Goal: Task Accomplishment & Management: Manage account settings

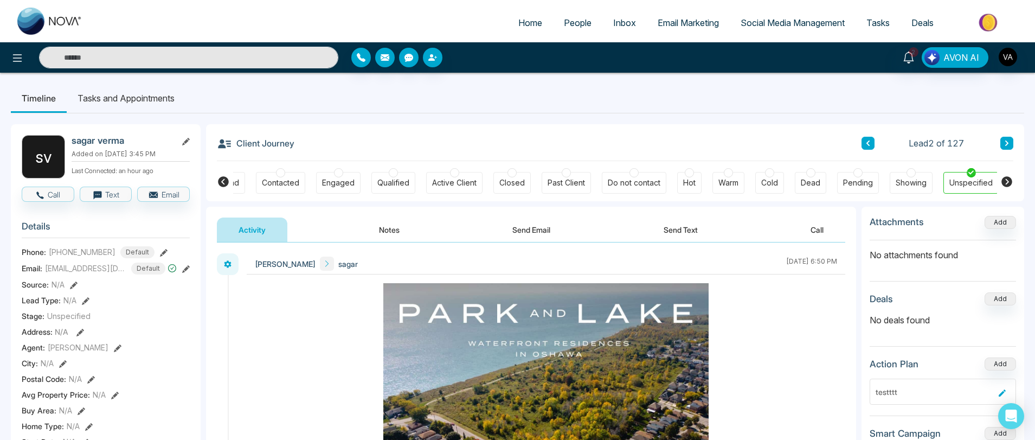
scroll to position [456, 0]
click at [1013, 59] on img "button" at bounding box center [1008, 57] width 18 height 18
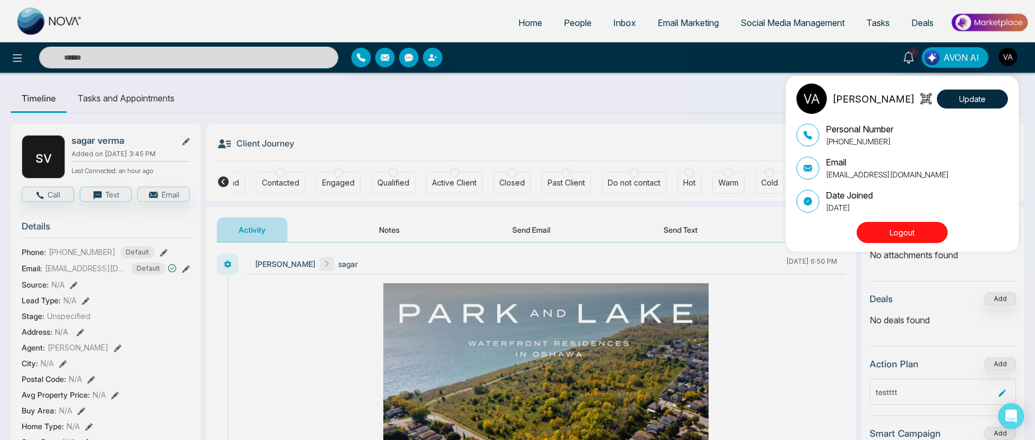
click at [881, 229] on button "Logout" at bounding box center [902, 232] width 91 height 21
